Goal: Transaction & Acquisition: Purchase product/service

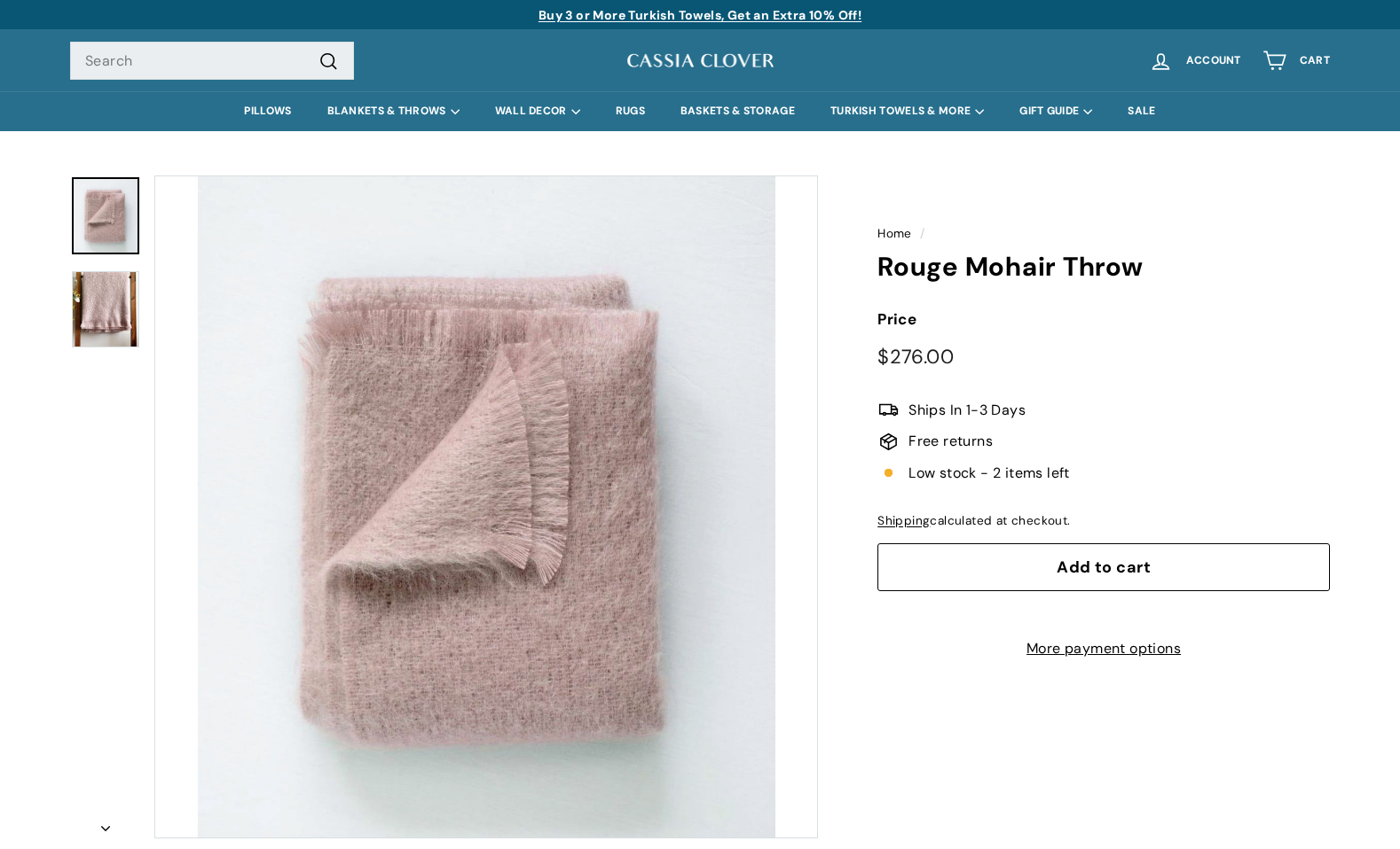
click at [399, 424] on button "Zoom" at bounding box center [486, 507] width 662 height 662
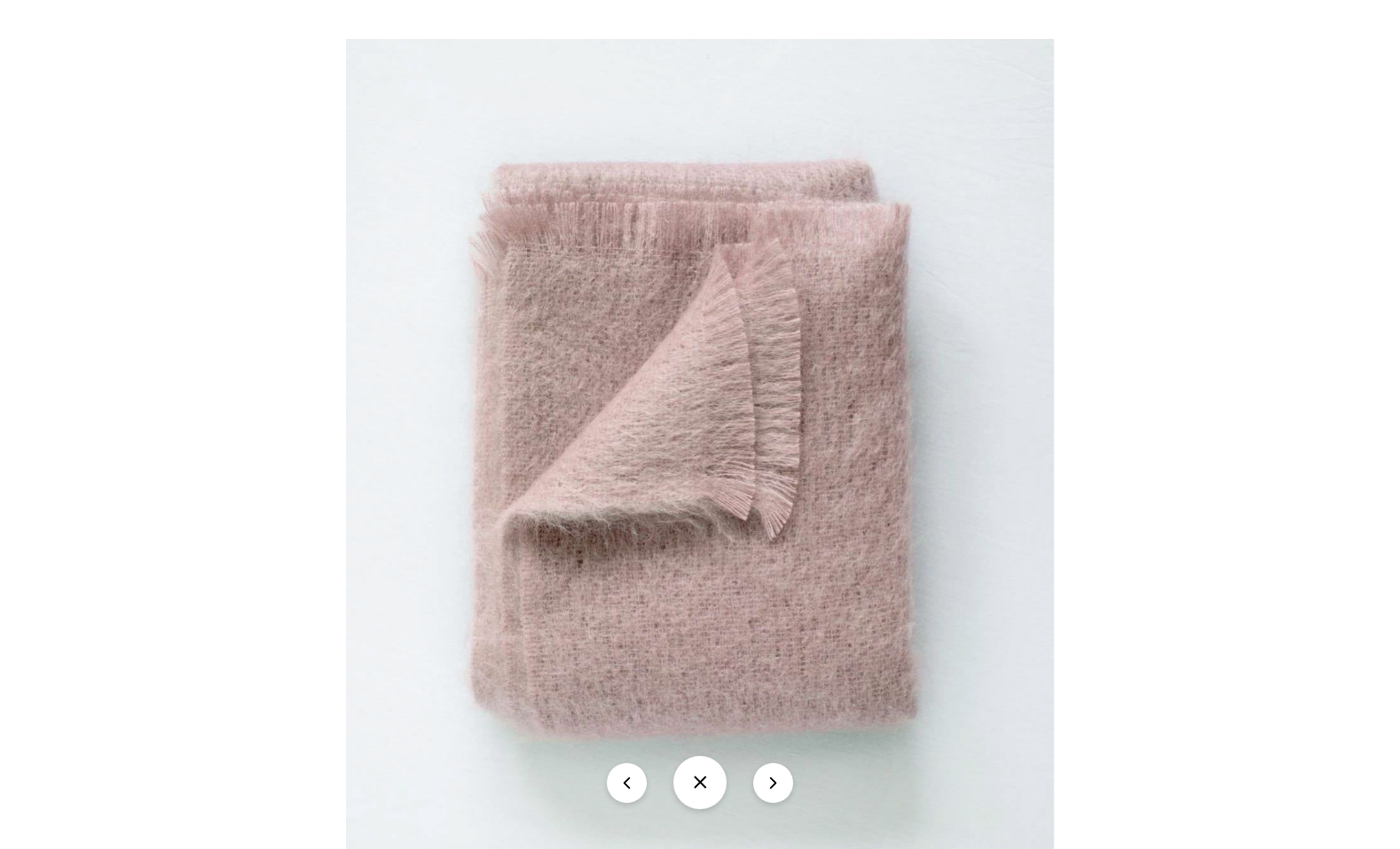
click at [717, 472] on img at bounding box center [700, 444] width 708 height 811
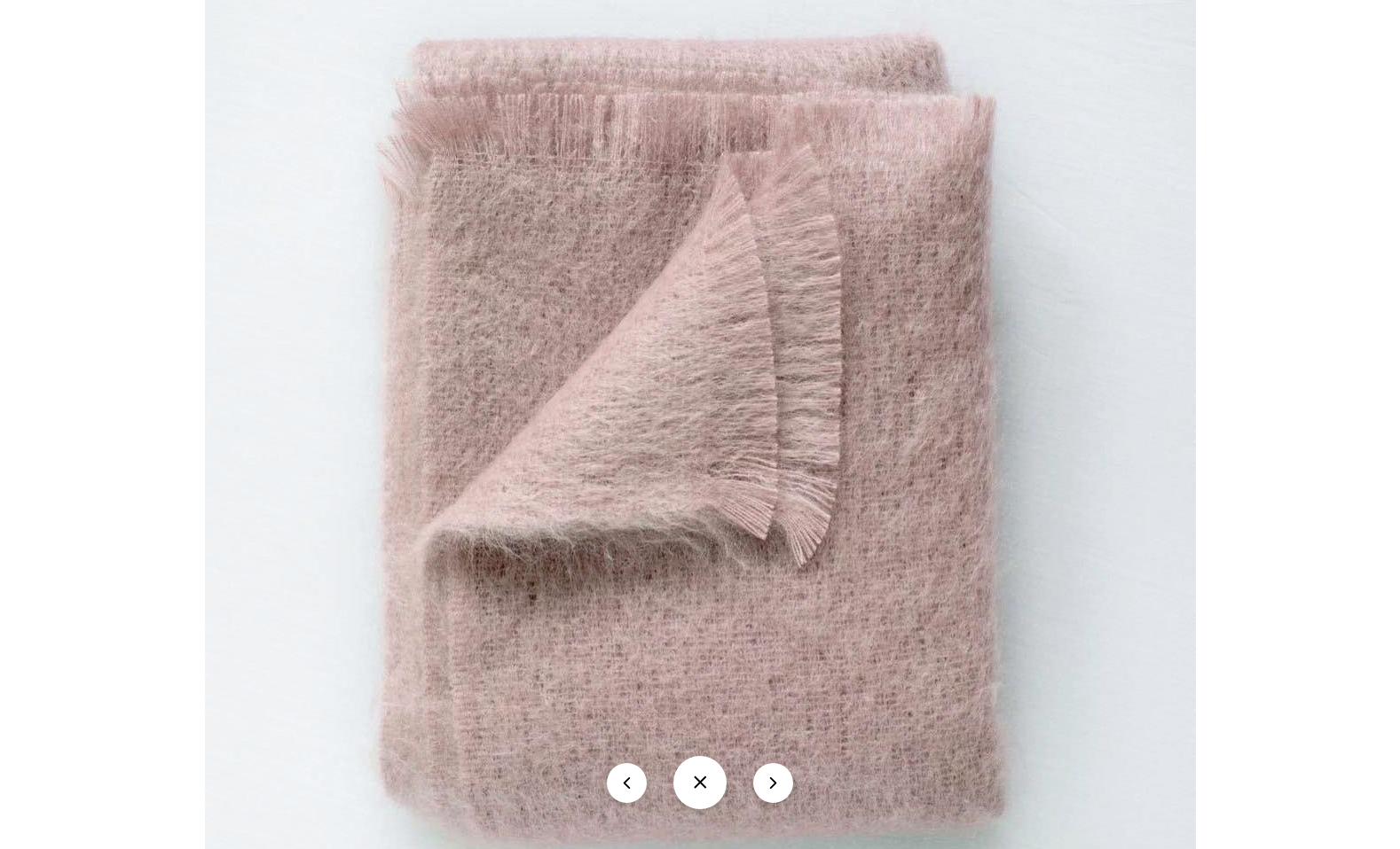
click at [717, 472] on img at bounding box center [700, 433] width 990 height 1135
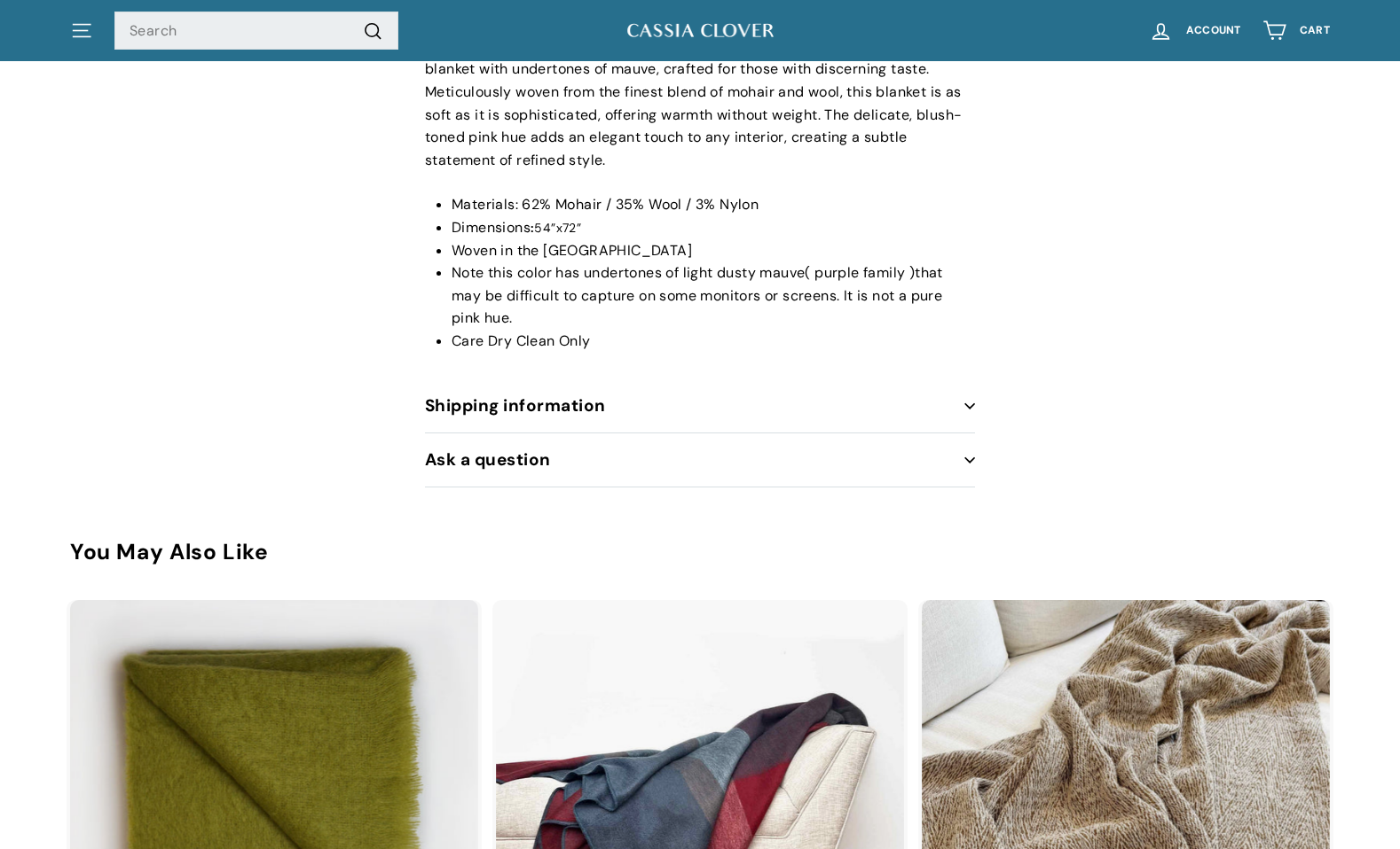
scroll to position [897, 0]
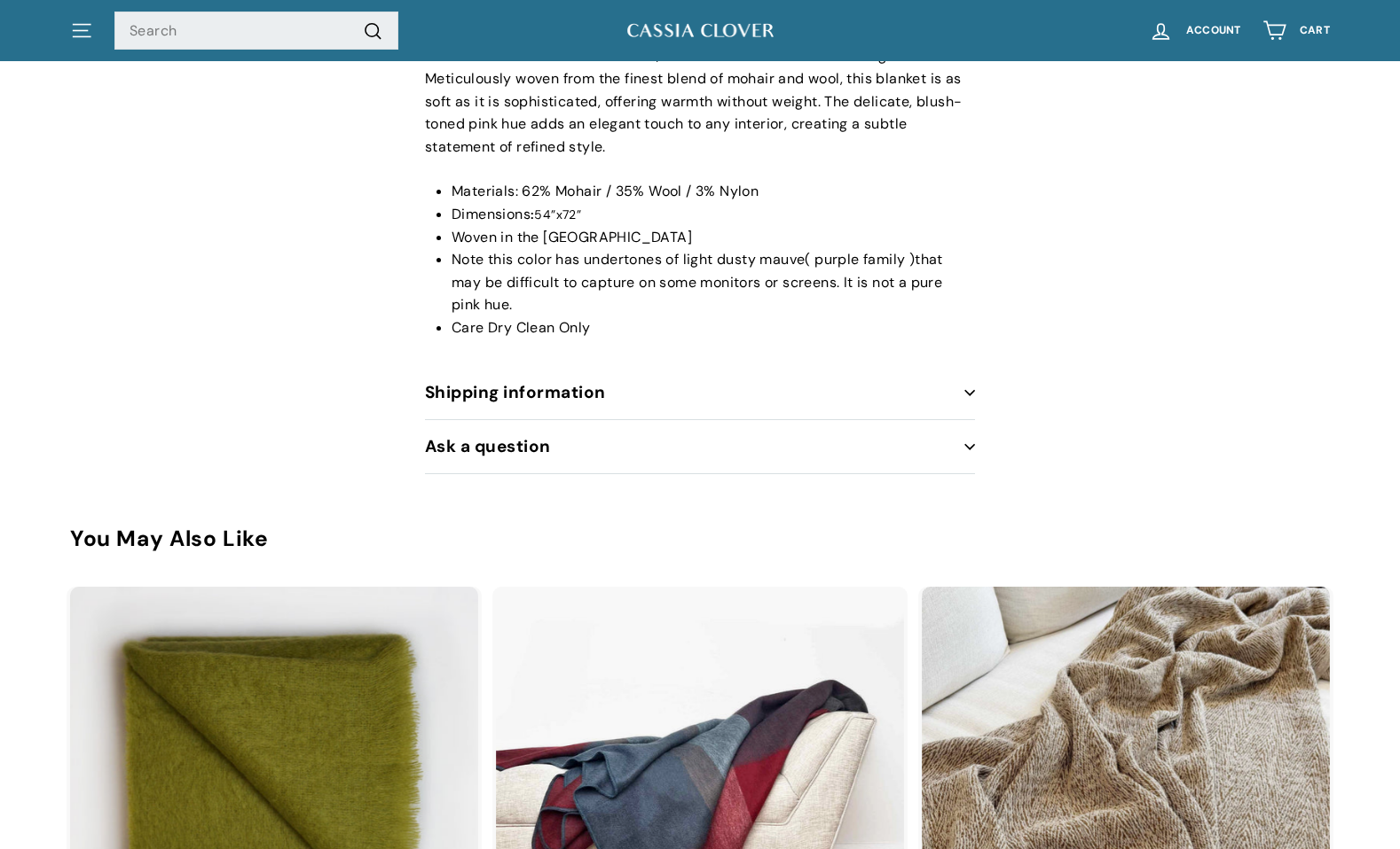
click at [538, 452] on button "Ask a question" at bounding box center [700, 447] width 550 height 54
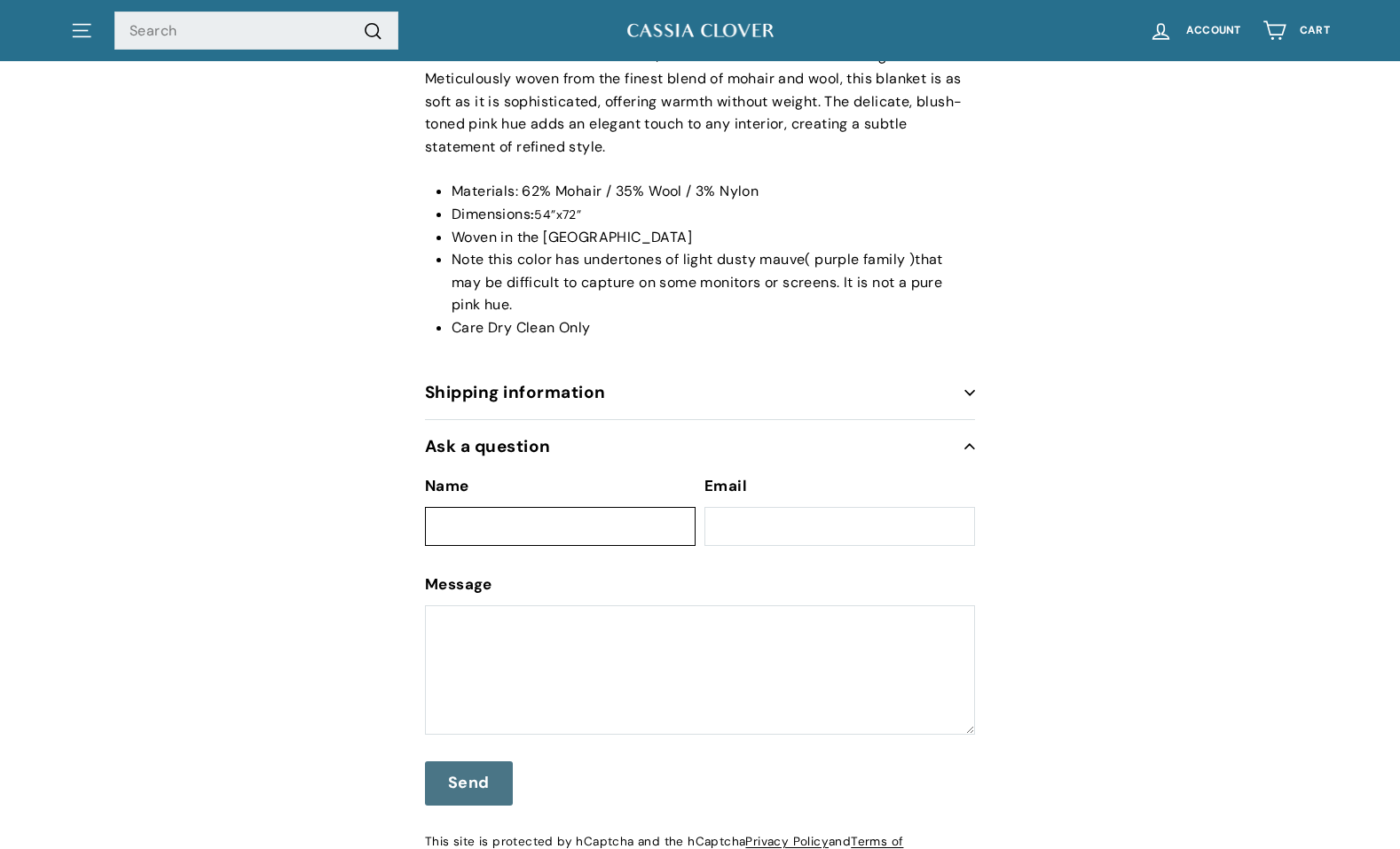
click at [505, 525] on input "Name" at bounding box center [559, 527] width 270 height 39
type input "Javiera Estrada"
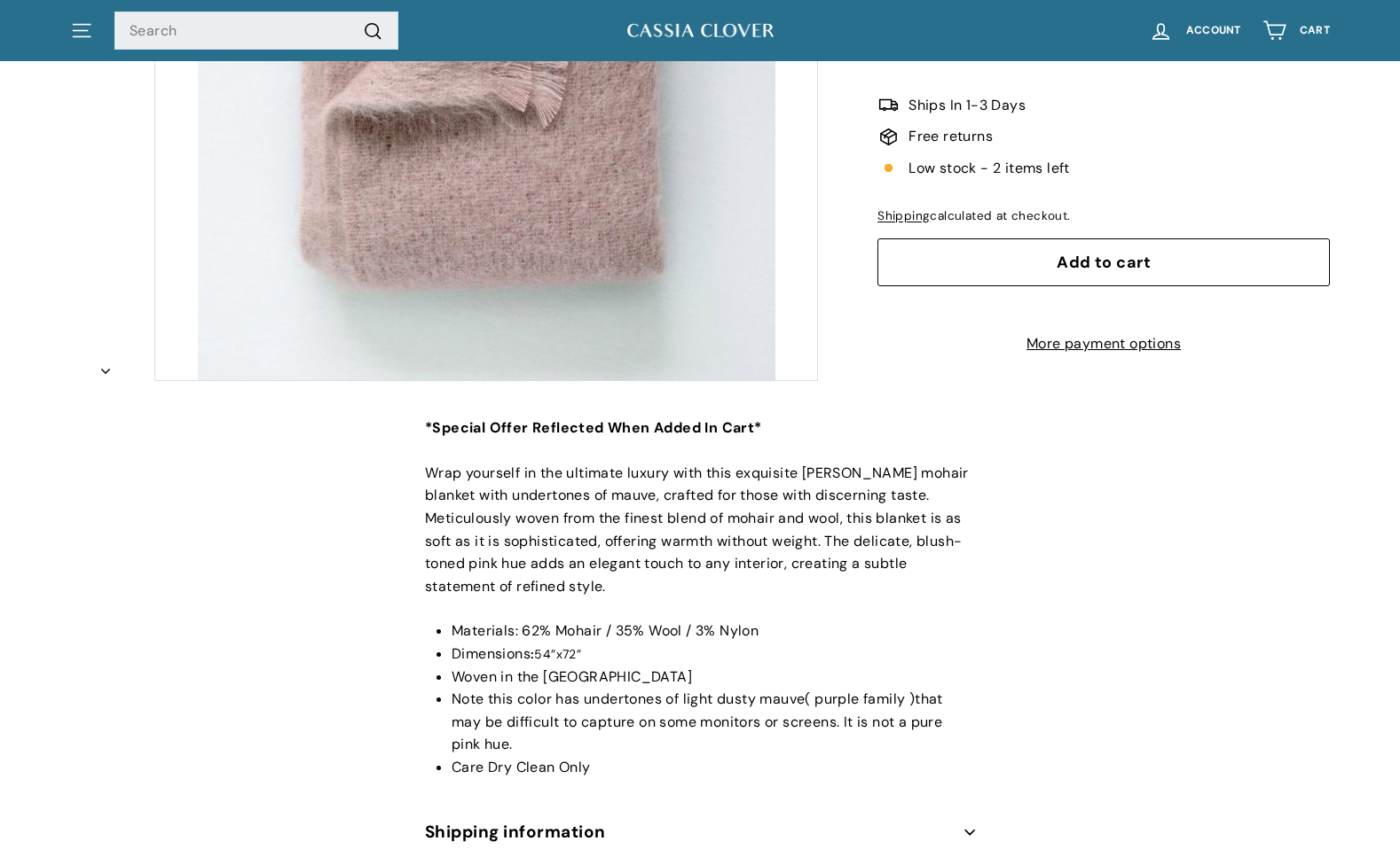
scroll to position [458, 0]
click at [1051, 237] on button "Add to cart" at bounding box center [1103, 261] width 452 height 48
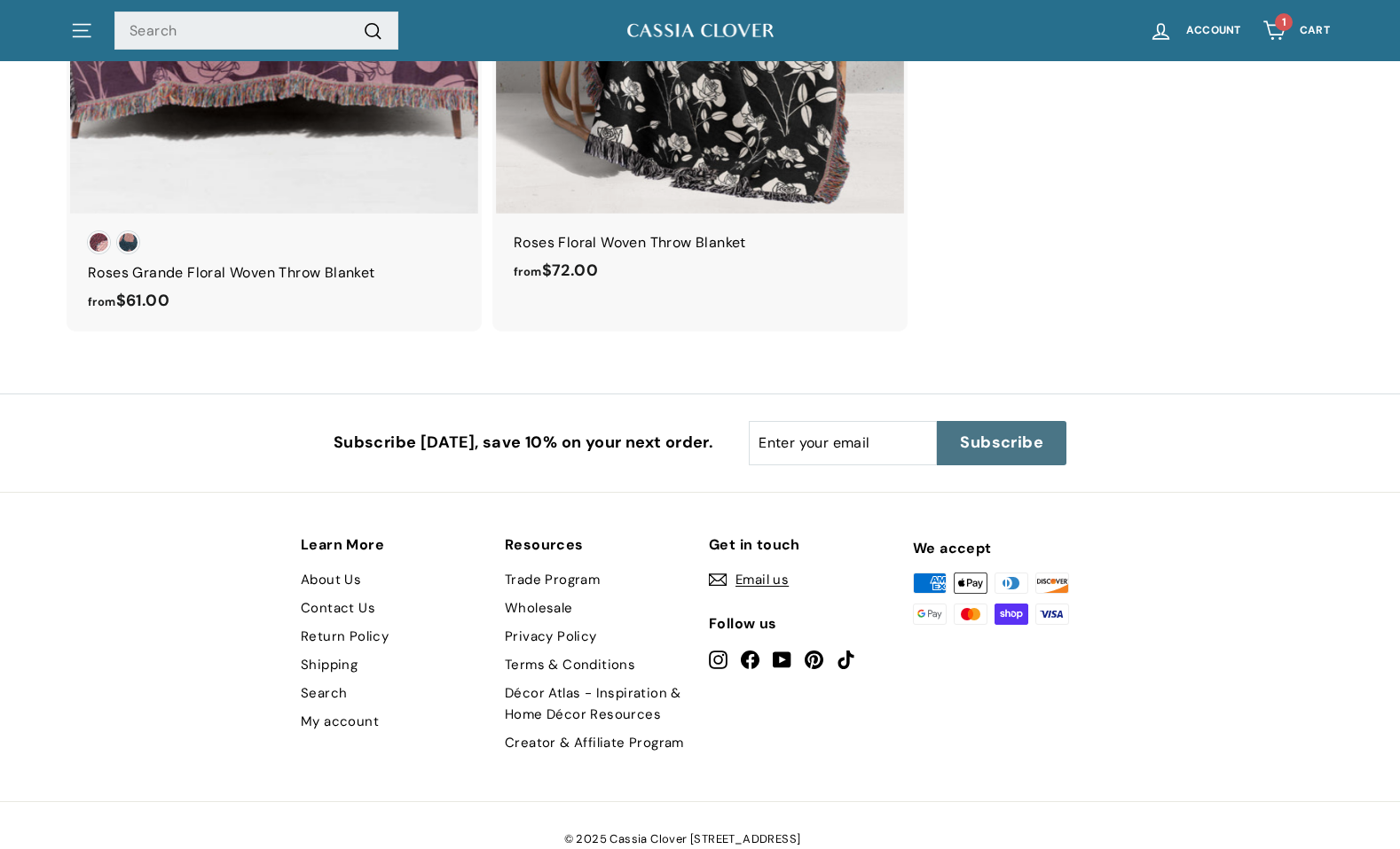
scroll to position [2669, 0]
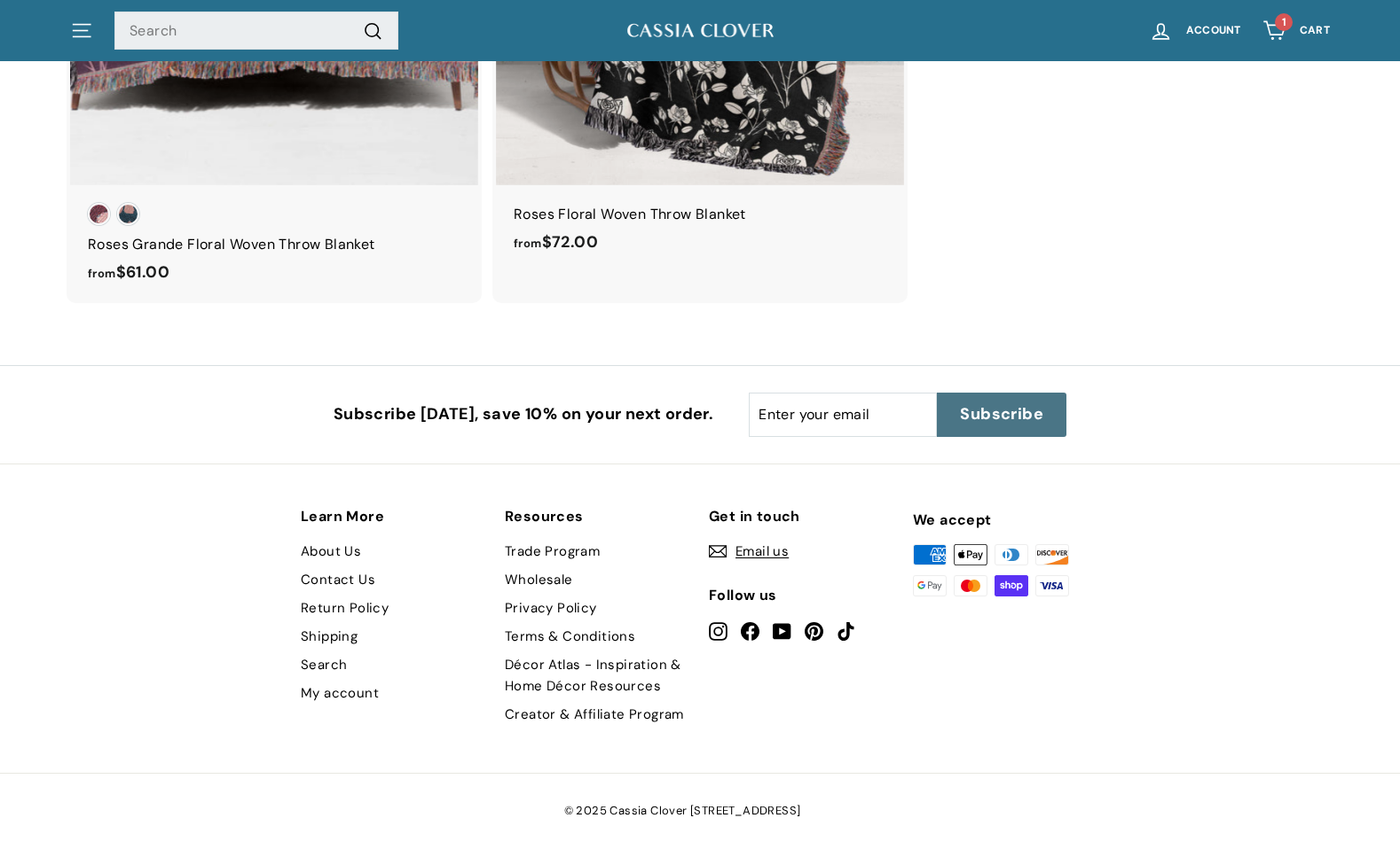
click at [375, 609] on link "Return Policy" at bounding box center [344, 608] width 87 height 29
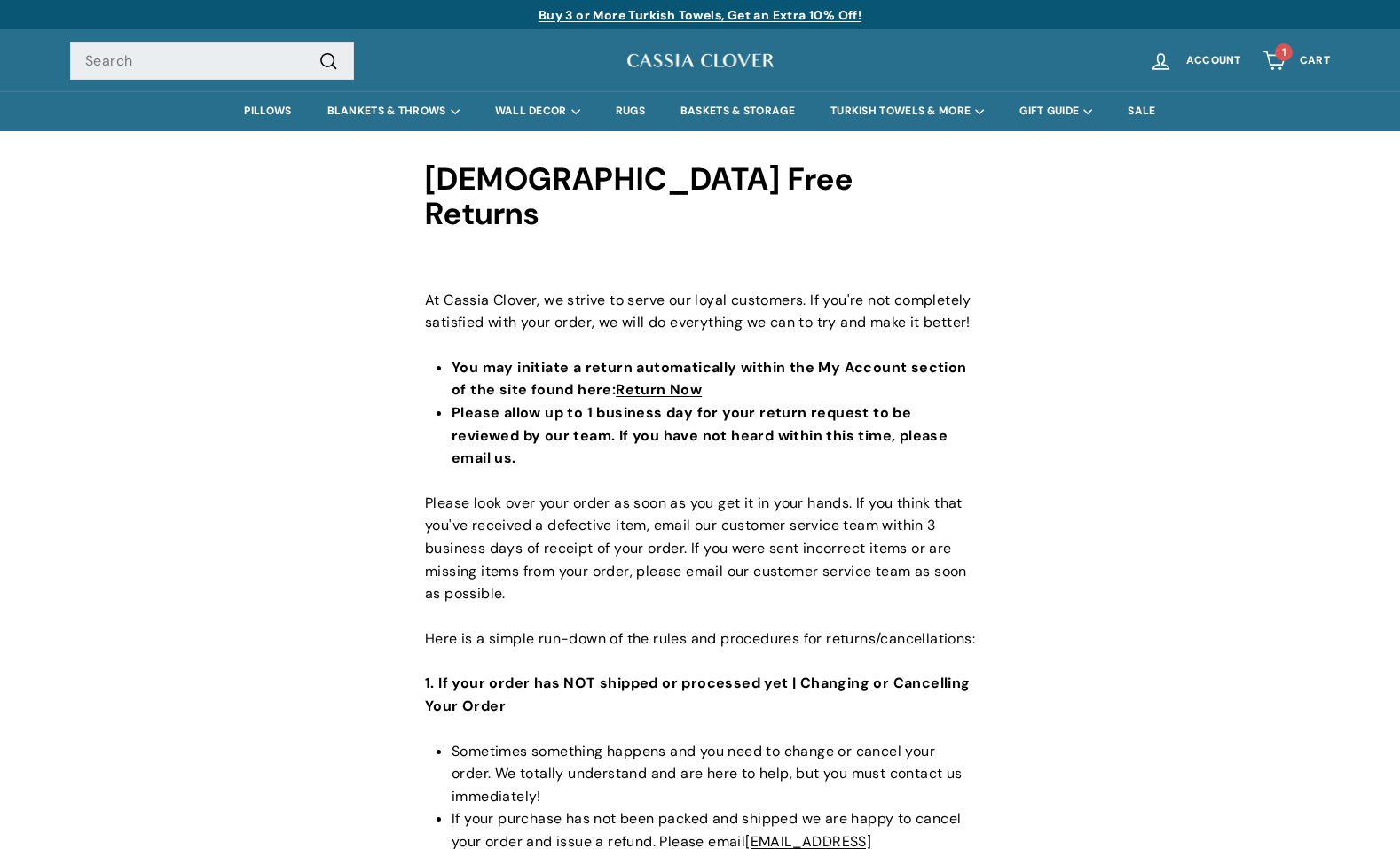
click at [1292, 62] on link "1 Cart" at bounding box center [1296, 61] width 88 height 53
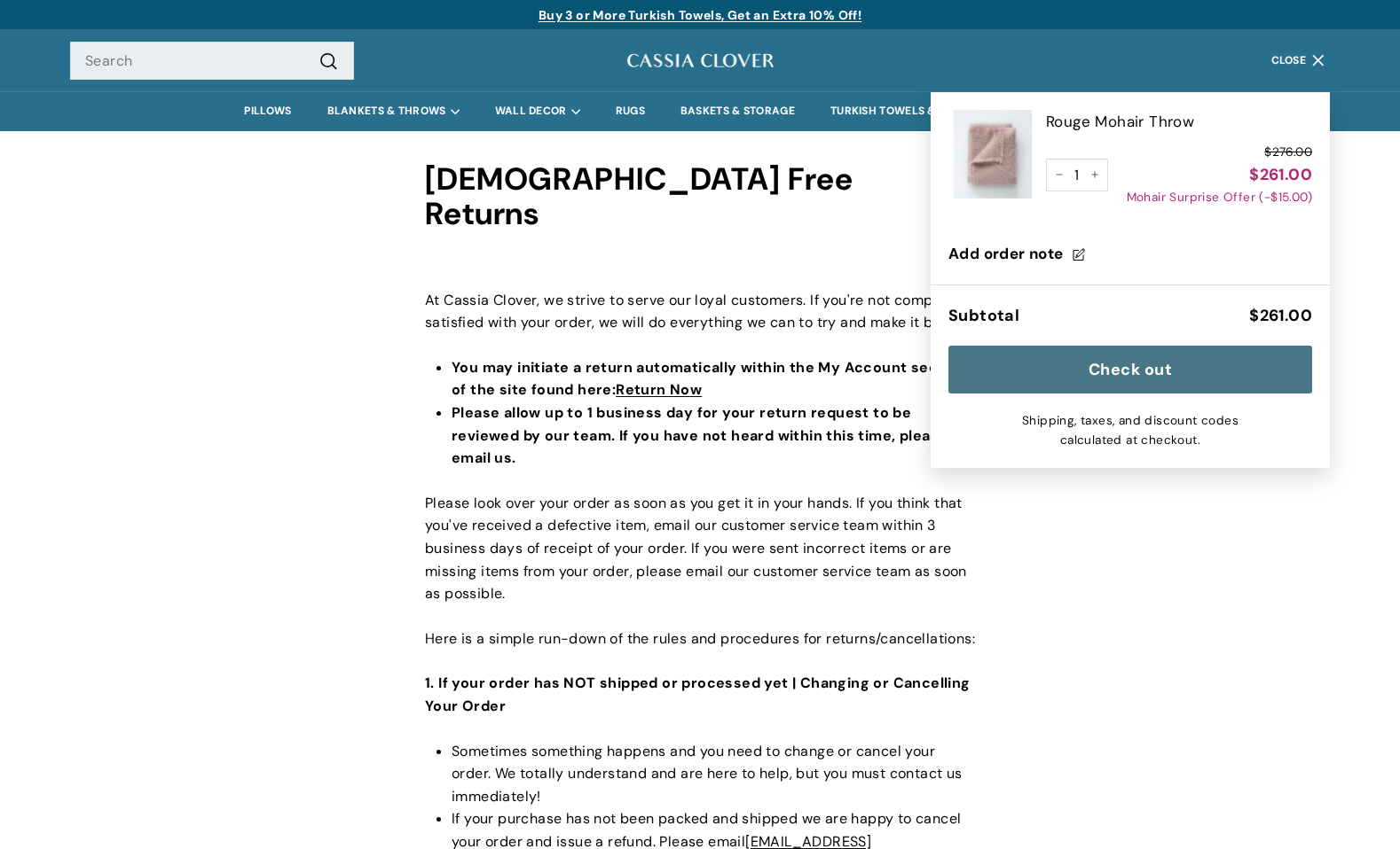
click at [1063, 127] on link "Rouge Mohair Throw" at bounding box center [1179, 121] width 266 height 24
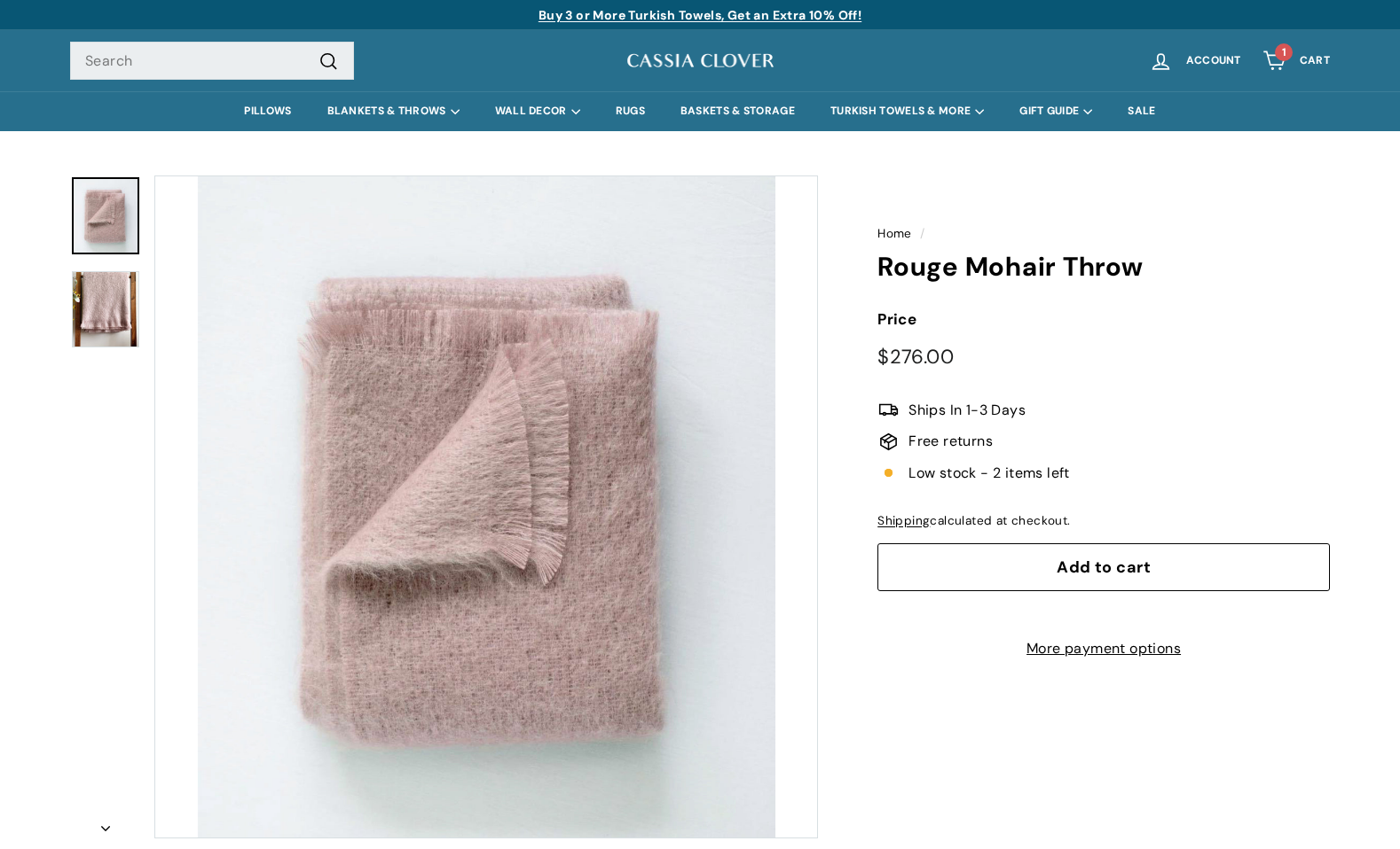
click at [115, 315] on img at bounding box center [106, 309] width 68 height 76
